Goal: Task Accomplishment & Management: Manage account settings

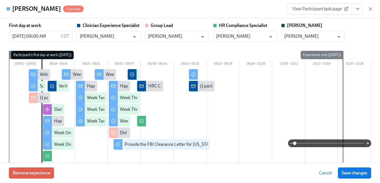
scroll to position [242, 0]
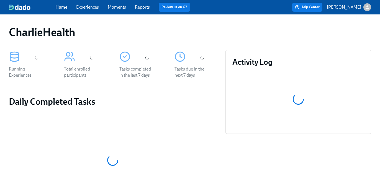
click at [85, 10] on link "Experiences" at bounding box center [87, 6] width 23 height 5
click at [85, 7] on link "Experiences" at bounding box center [87, 6] width 23 height 5
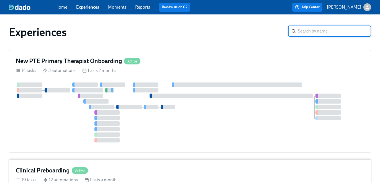
scroll to position [55, 0]
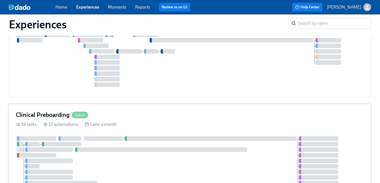
click at [111, 130] on div "Clinical Preboarding Active 19 tasks 12 automations Lasts a month" at bounding box center [190, 163] width 363 height 119
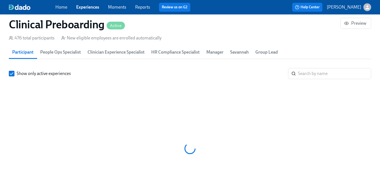
scroll to position [0, 6728]
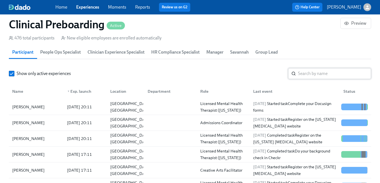
click at [331, 74] on input "search" at bounding box center [334, 73] width 73 height 11
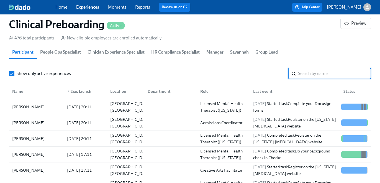
paste input "[PERSON_NAME]"
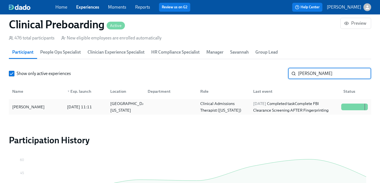
click at [318, 109] on div "[DATE] Completed task Complete FBI Clearance Screening AFTER Fingerprinting" at bounding box center [295, 106] width 88 height 13
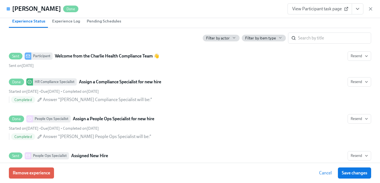
scroll to position [274, 0]
click at [359, 10] on icon "View task page" at bounding box center [358, 9] width 6 height 6
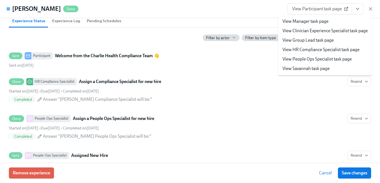
click at [336, 49] on link "View HR Compliance Specialist task page" at bounding box center [321, 50] width 77 height 6
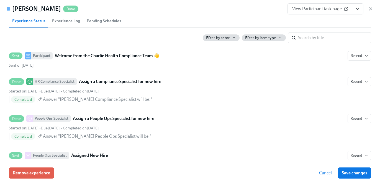
click at [304, 36] on div "476 total participants New eligible employees are enrolled automatically" at bounding box center [190, 38] width 363 height 6
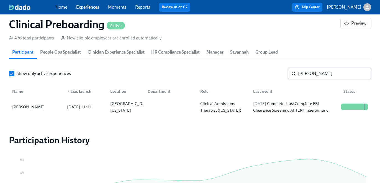
click at [308, 74] on input "[PERSON_NAME]" at bounding box center [334, 73] width 73 height 11
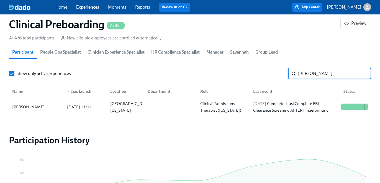
click at [308, 74] on input "[PERSON_NAME]" at bounding box center [334, 73] width 73 height 11
paste input "[PERSON_NAME]"
type input "[PERSON_NAME]"
click at [291, 104] on div "[DATE] Completed task Complete FBI Clearance Screening AFTER Fingerprinting" at bounding box center [295, 106] width 88 height 13
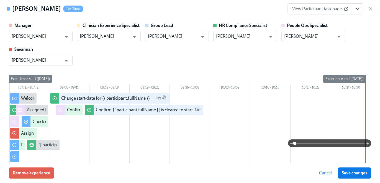
click at [361, 9] on button "View task page" at bounding box center [358, 8] width 12 height 11
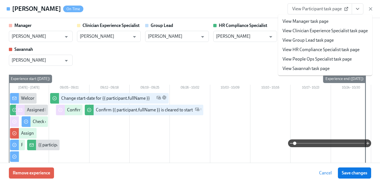
click at [347, 50] on link "View HR Compliance Specialist task page" at bounding box center [321, 50] width 77 height 6
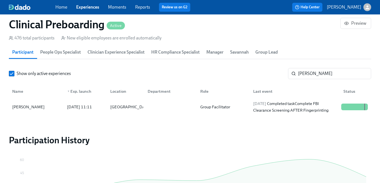
click at [93, 8] on link "Experiences" at bounding box center [87, 6] width 23 height 5
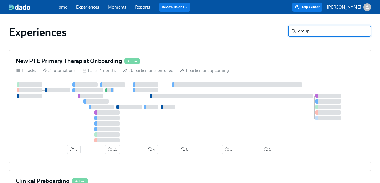
type input "group"
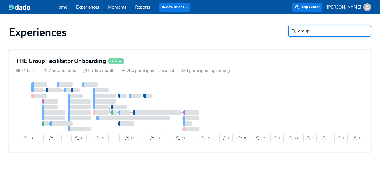
click at [269, 84] on div "13 2 39 2 31 38 2 12 2 30 20 7 1 23 18 1 1 1 18 19 1" at bounding box center [190, 113] width 349 height 63
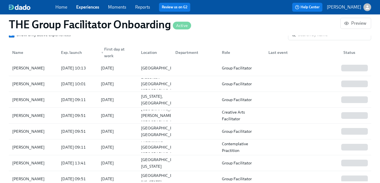
scroll to position [534, 0]
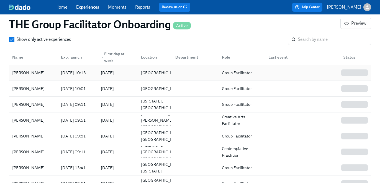
click at [350, 74] on div at bounding box center [350, 72] width 1 height 7
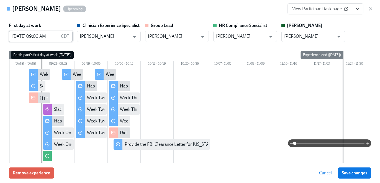
click at [52, 37] on input "[DATE] 09:00 AM" at bounding box center [34, 36] width 50 height 11
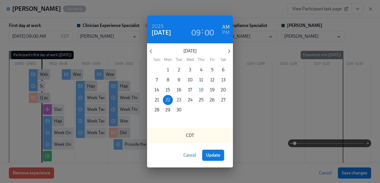
click at [176, 99] on span "23" at bounding box center [179, 100] width 10 height 6
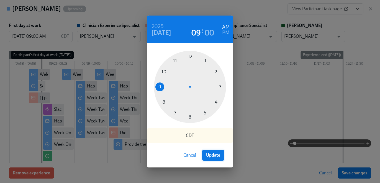
click at [216, 152] on span "Update" at bounding box center [213, 155] width 14 height 6
type input "[DATE] 09:00 AM"
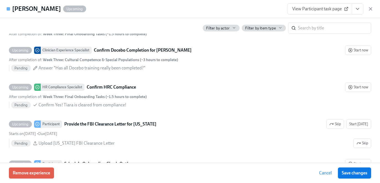
scroll to position [1248, 0]
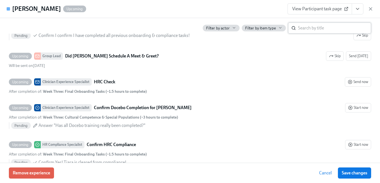
click at [328, 28] on input "search" at bounding box center [334, 27] width 73 height 11
type input "clear"
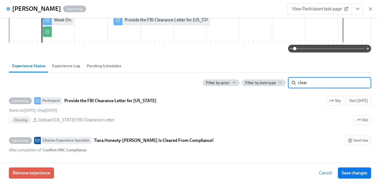
click at [328, 84] on input "clear" at bounding box center [334, 82] width 73 height 11
click at [362, 83] on input "clear" at bounding box center [334, 82] width 73 height 11
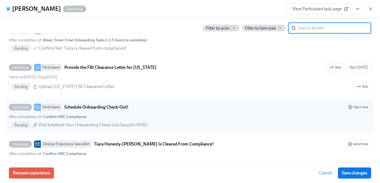
scroll to position [1365, 0]
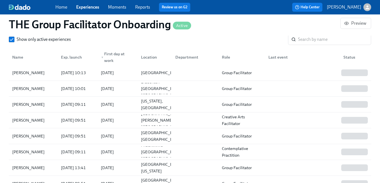
click at [95, 10] on div "Home Experiences Moments Reports Review us on G2" at bounding box center [134, 7] width 158 height 9
click at [93, 7] on link "Experiences" at bounding box center [87, 6] width 23 height 5
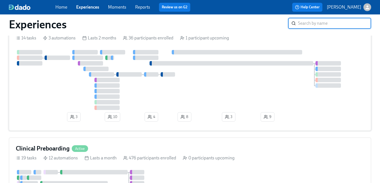
scroll to position [72, 0]
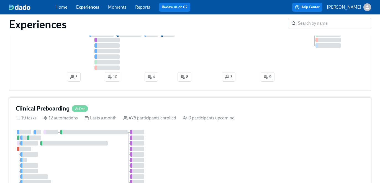
click at [176, 110] on div "Clinical Preboarding Active" at bounding box center [190, 108] width 349 height 8
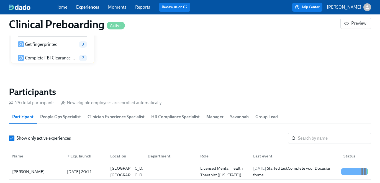
scroll to position [562, 0]
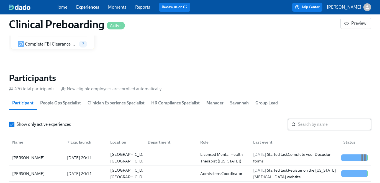
click at [324, 121] on input "search" at bounding box center [334, 124] width 73 height 11
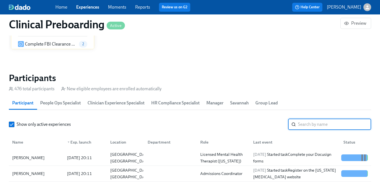
paste input "[PERSON_NAME]"
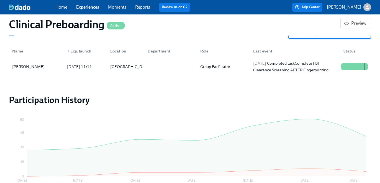
scroll to position [646, 0]
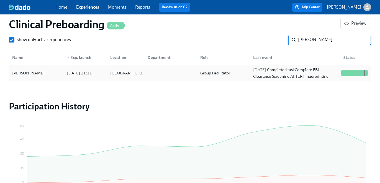
click at [305, 70] on div "[DATE] Completed task Complete FBI Clearance Screening AFTER Fingerprinting" at bounding box center [295, 72] width 88 height 13
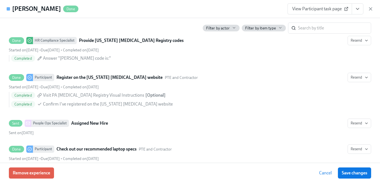
scroll to position [1152, 0]
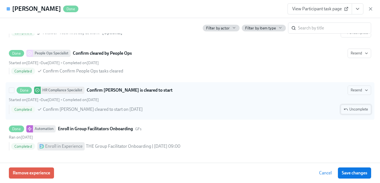
click at [358, 109] on span "Uncomplete" at bounding box center [356, 109] width 24 height 6
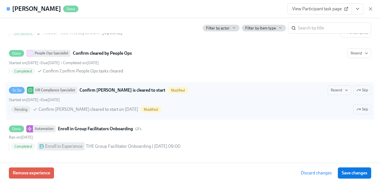
click at [358, 172] on span "Save changes" at bounding box center [355, 173] width 26 height 6
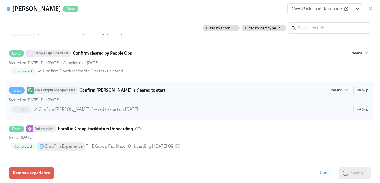
scroll to position [0, 6728]
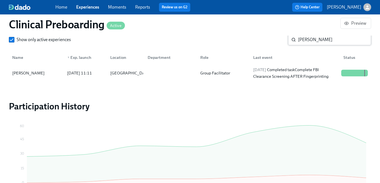
click at [324, 40] on input "[PERSON_NAME]" at bounding box center [334, 39] width 73 height 11
paste input "[PERSON_NAME]"
type input "[PERSON_NAME]"
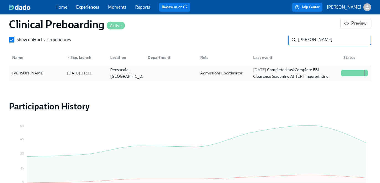
click at [291, 77] on div "[DATE] Completed task Complete FBI Clearance Screening AFTER Fingerprinting" at bounding box center [295, 72] width 88 height 13
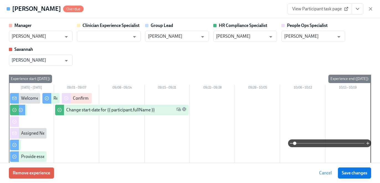
click at [358, 9] on icon "View task page" at bounding box center [358, 9] width 6 height 6
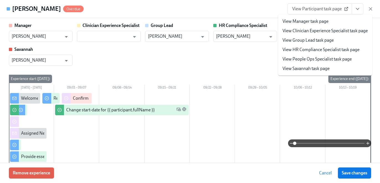
click at [338, 47] on link "View HR Compliance Specialist task page" at bounding box center [321, 50] width 77 height 6
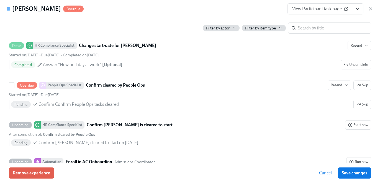
scroll to position [1154, 0]
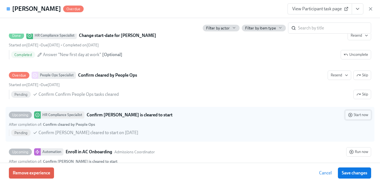
click at [361, 111] on button "Start now" at bounding box center [358, 114] width 26 height 9
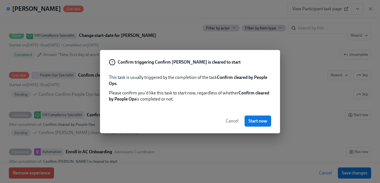
click at [265, 128] on div "Cancel Start now" at bounding box center [190, 121] width 180 height 24
click at [262, 122] on span "Start now" at bounding box center [258, 121] width 19 height 6
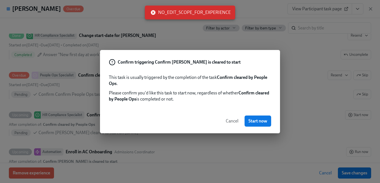
click at [234, 121] on span "Cancel" at bounding box center [232, 121] width 13 height 6
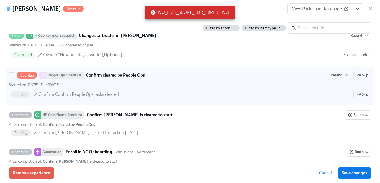
click at [360, 80] on div "Overdue People Ops Specialist Confirm cleared by People Ops Resend Skip Started…" at bounding box center [190, 85] width 363 height 31
click at [14, 78] on input "Overdue People Ops Specialist Confirm cleared by People Ops Resend Skip Started…" at bounding box center [11, 75] width 5 height 5
checkbox input "true"
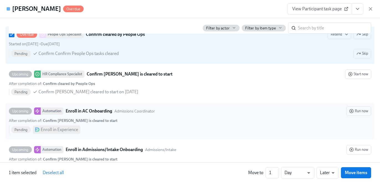
scroll to position [1167, 0]
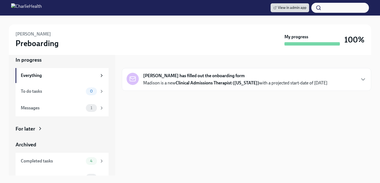
scroll to position [12, 0]
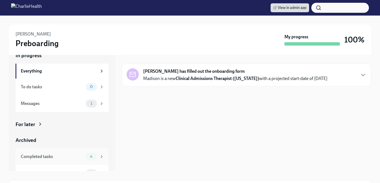
click at [95, 153] on div "4" at bounding box center [95, 156] width 18 height 8
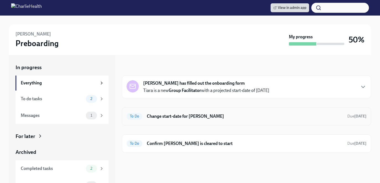
click at [216, 117] on h6 "Change start-date for Tiara Honesty-Moore" at bounding box center [245, 116] width 196 height 6
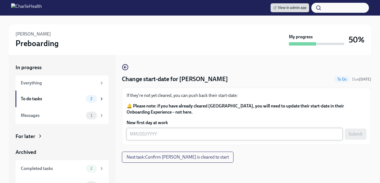
click at [146, 131] on textarea "New first day at work" at bounding box center [235, 134] width 210 height 7
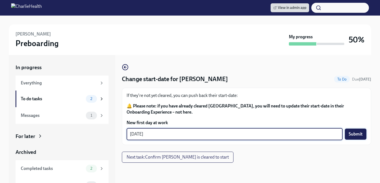
type textarea "09/22/2025"
click at [354, 135] on span "Submit" at bounding box center [356, 134] width 14 height 6
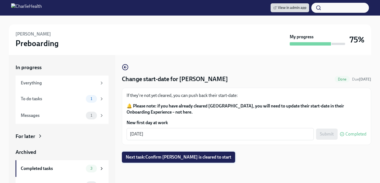
click at [181, 154] on button "Next task : Confirm Tiara Honesty-Moore is cleared to start" at bounding box center [178, 156] width 113 height 11
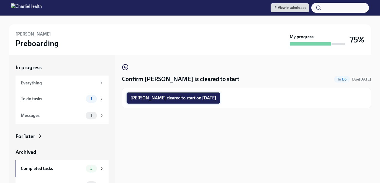
click at [193, 100] on span "Tiara Honesty-Moore cleared to start on 09/22/2025" at bounding box center [174, 98] width 86 height 6
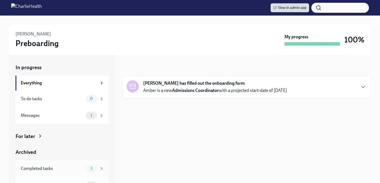
click at [82, 167] on div "Completed tasks" at bounding box center [52, 168] width 63 height 6
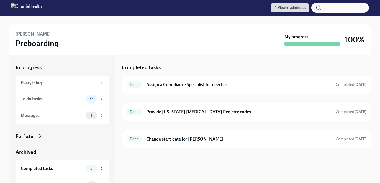
scroll to position [11, 0]
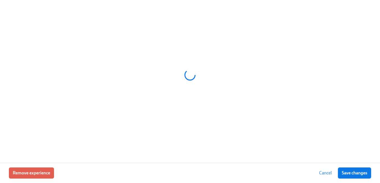
scroll to position [0, 6728]
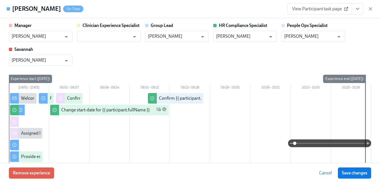
click at [355, 9] on icon "View task page" at bounding box center [358, 9] width 6 height 6
click at [356, 9] on icon "View task page" at bounding box center [358, 9] width 6 height 6
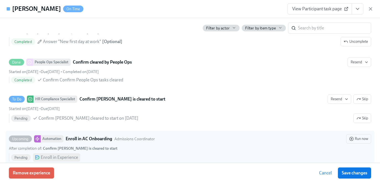
scroll to position [1146, 0]
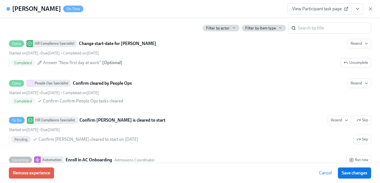
click at [355, 7] on icon "View task page" at bounding box center [358, 9] width 6 height 6
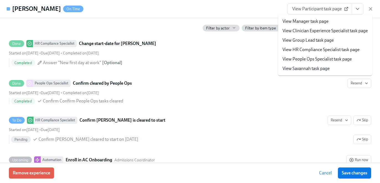
click at [335, 51] on link "View HR Compliance Specialist task page" at bounding box center [321, 50] width 77 height 6
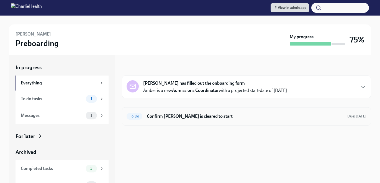
click at [222, 115] on h6 "Confirm [PERSON_NAME] is cleared to start" at bounding box center [245, 116] width 196 height 6
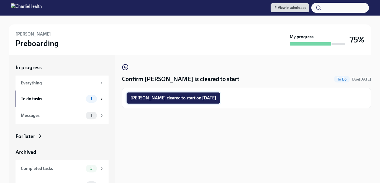
click at [161, 98] on span "[PERSON_NAME] cleared to start on [DATE]" at bounding box center [174, 98] width 86 height 6
